Goal: Answer question/provide support

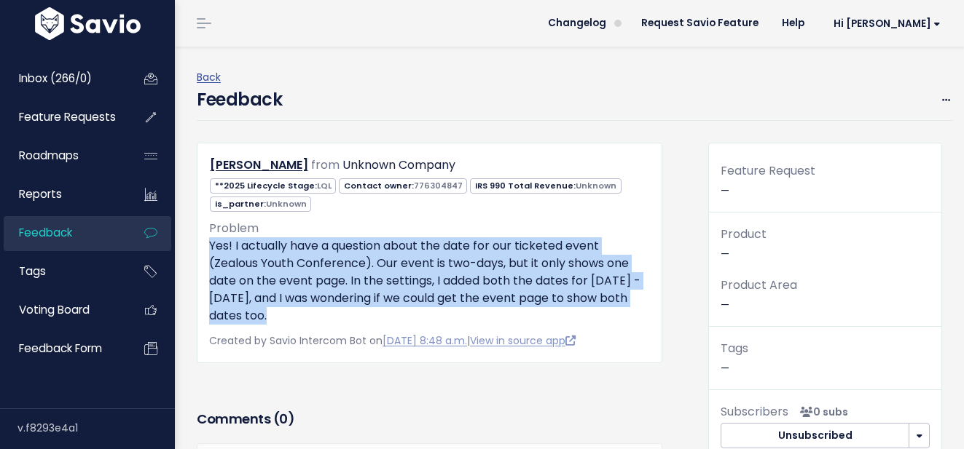
drag, startPoint x: 267, startPoint y: 315, endPoint x: 208, endPoint y: 247, distance: 90.3
click at [208, 247] on div "Alyssa Hernandez from Unknown Company **2025 Lifecycle Stage: LQL" at bounding box center [429, 253] width 465 height 220
copy p "Yes! I actually have a question about the date for our ticketed event (Zealous …"
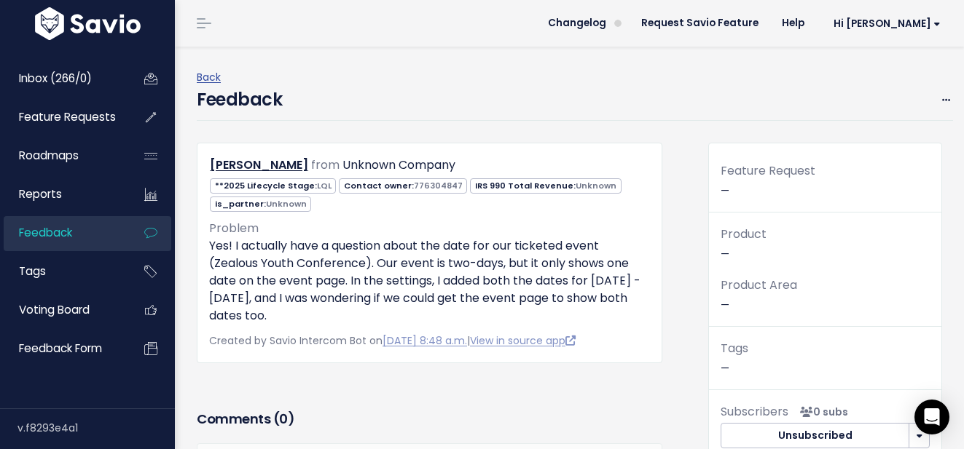
click at [675, 129] on div "Back Feedback Edit Delete" at bounding box center [575, 95] width 756 height 96
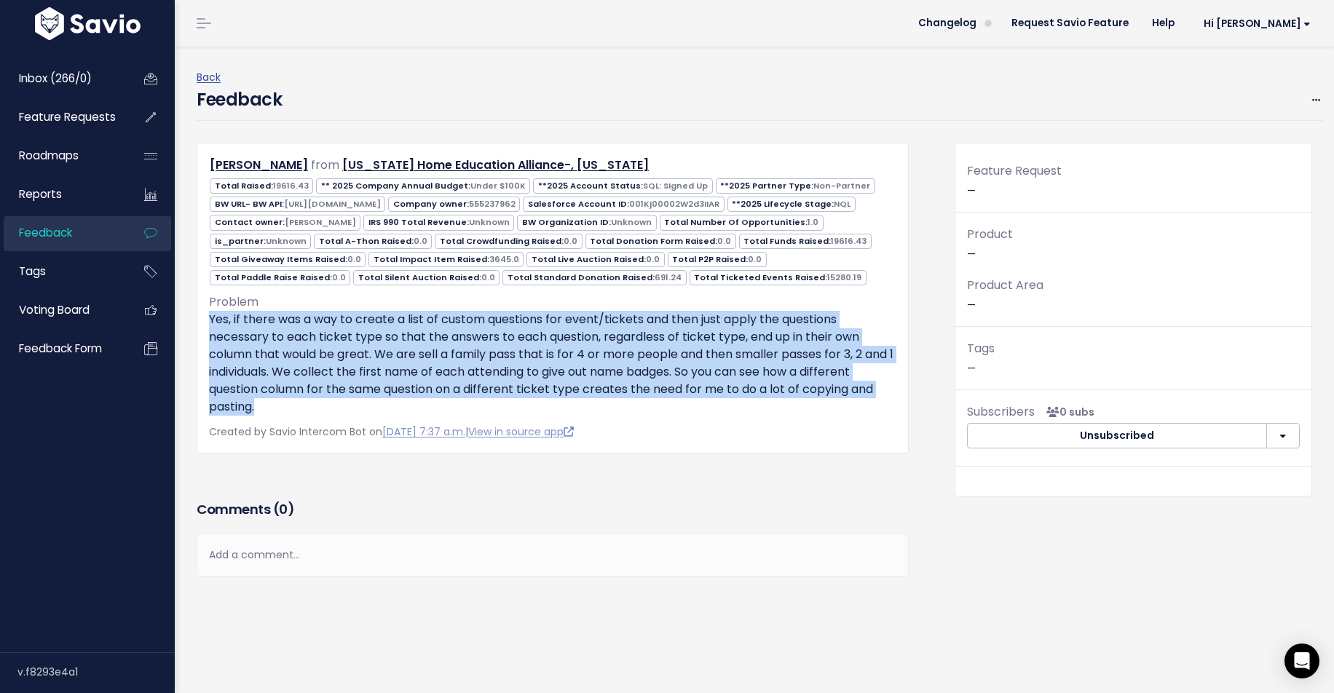
drag, startPoint x: 886, startPoint y: 391, endPoint x: 205, endPoint y: 321, distance: 684.6
click at [205, 321] on div "Shannon Wallace from Maine Home Education Alliance-, Maine 19616.43 Under $100K…" at bounding box center [553, 298] width 712 height 311
copy p "Yes, if there was a way to create a list of custom questions for event/tickets …"
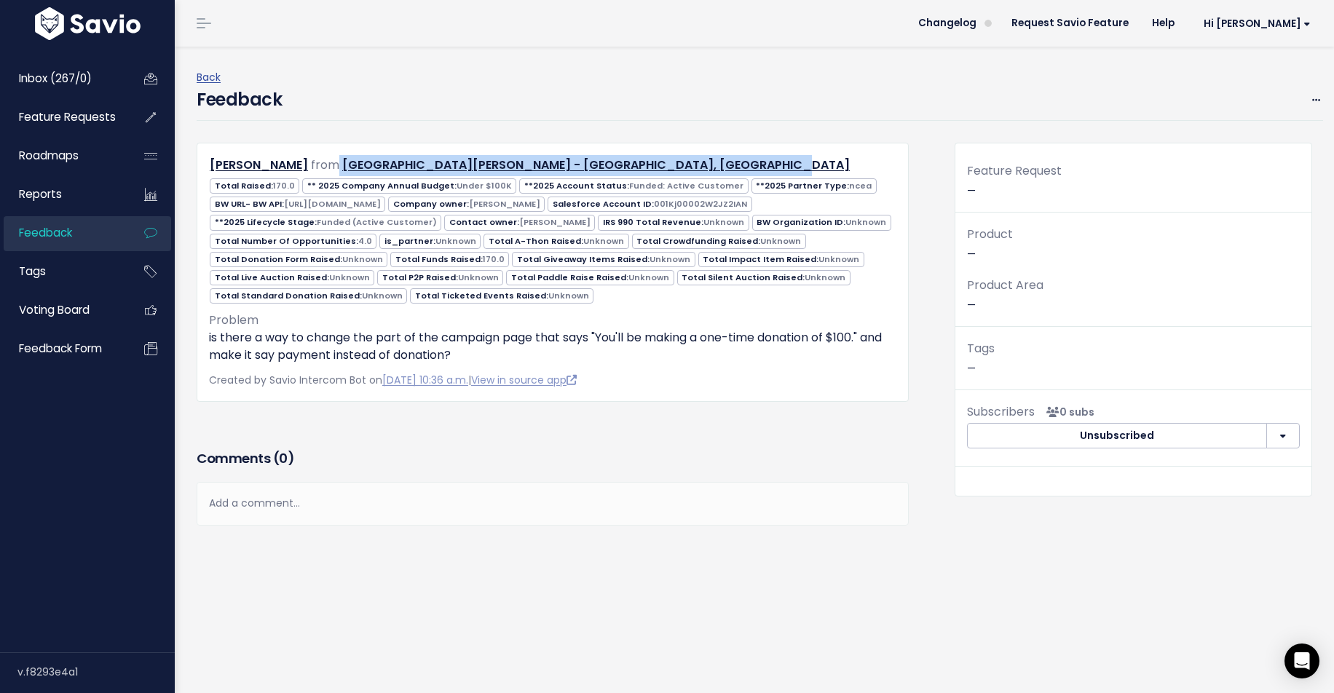
drag, startPoint x: 378, startPoint y: 163, endPoint x: 661, endPoint y: 157, distance: 283.4
click at [662, 157] on div "[PERSON_NAME] from [GEOGRAPHIC_DATA][PERSON_NAME] - [GEOGRAPHIC_DATA], [GEOGRAP…" at bounding box center [552, 165] width 709 height 21
copy div "[GEOGRAPHIC_DATA][PERSON_NAME] - [GEOGRAPHIC_DATA], [GEOGRAPHIC_DATA]"
